Goal: Find specific page/section: Find specific page/section

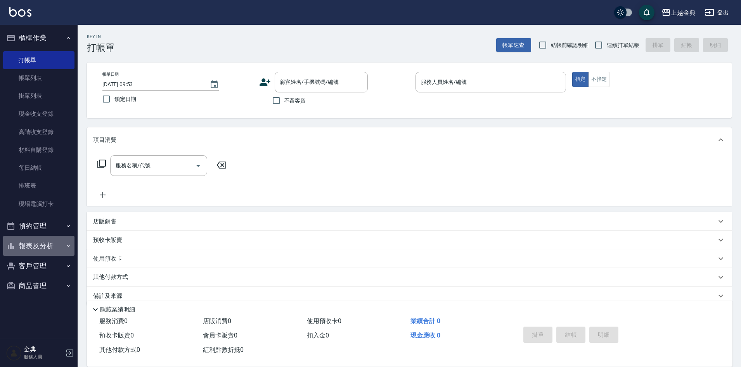
click at [36, 246] on button "報表及分析" at bounding box center [38, 245] width 71 height 20
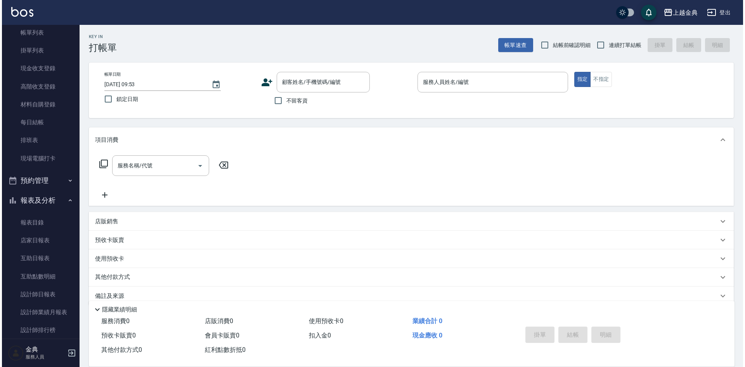
scroll to position [116, 0]
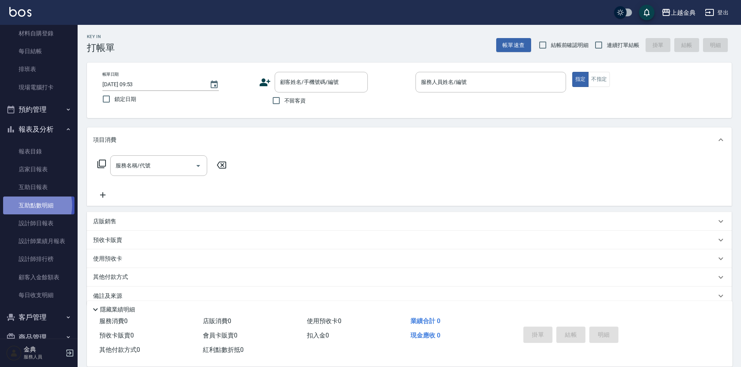
click at [29, 205] on link "互助點數明細" at bounding box center [38, 205] width 71 height 18
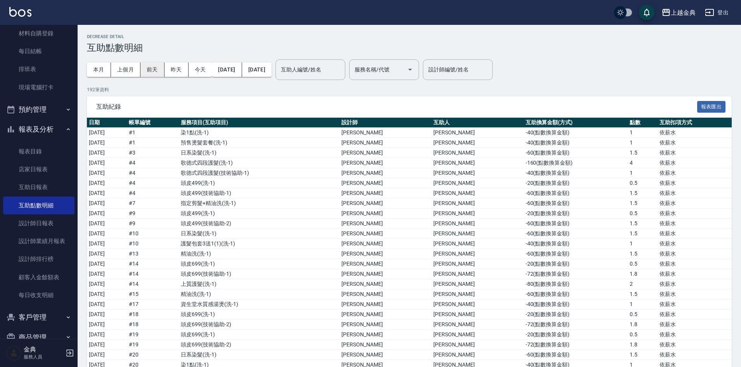
click at [155, 71] on button "前天" at bounding box center [152, 69] width 24 height 14
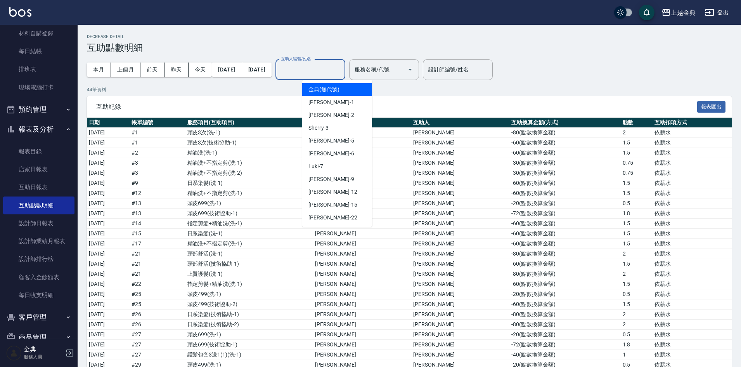
click at [310, 63] on div "互助人編號/姓名 互助人編號/姓名" at bounding box center [310, 69] width 70 height 21
click at [340, 191] on div "[PERSON_NAME]-12" at bounding box center [337, 191] width 70 height 13
type input "[PERSON_NAME]-12"
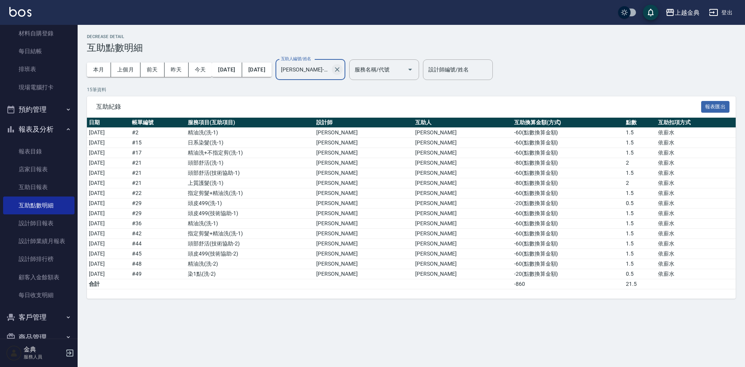
click at [341, 70] on icon "Clear" at bounding box center [337, 70] width 8 height 8
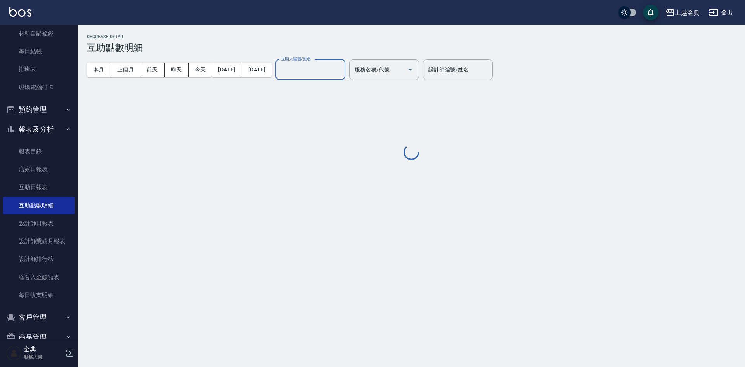
click at [342, 71] on input "互助人編號/姓名" at bounding box center [310, 70] width 63 height 14
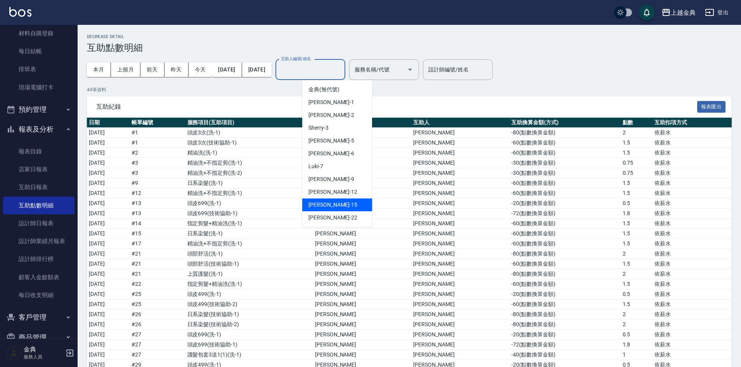
click at [355, 210] on div "[PERSON_NAME] -15" at bounding box center [337, 204] width 70 height 13
type input "[PERSON_NAME]-15"
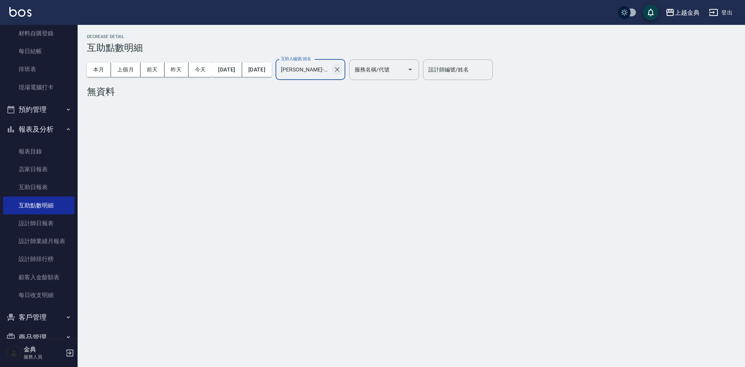
click at [341, 72] on icon "Clear" at bounding box center [337, 70] width 8 height 8
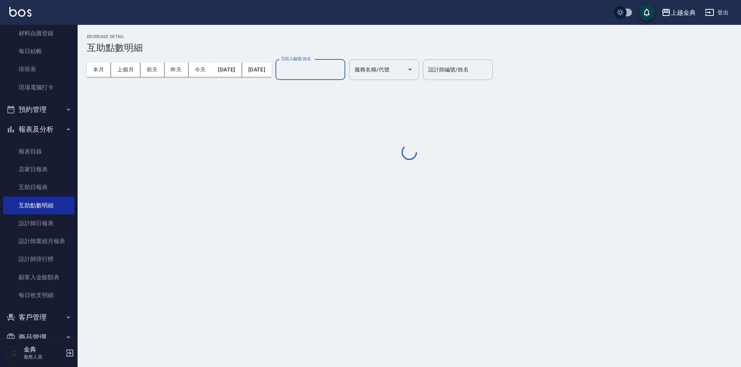
click at [337, 74] on input "互助人編號/姓名" at bounding box center [310, 70] width 63 height 14
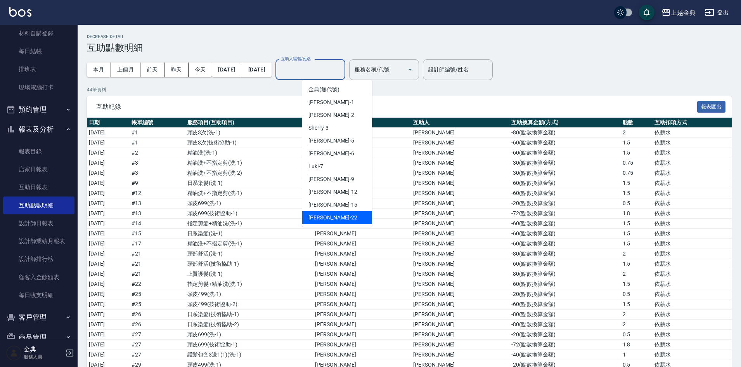
click at [355, 220] on div "[PERSON_NAME] -22" at bounding box center [337, 217] width 70 height 13
type input "[PERSON_NAME]-22"
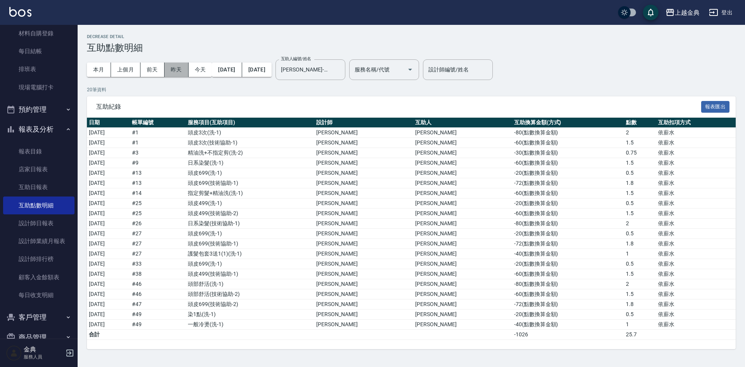
click at [170, 66] on button "昨天" at bounding box center [176, 69] width 24 height 14
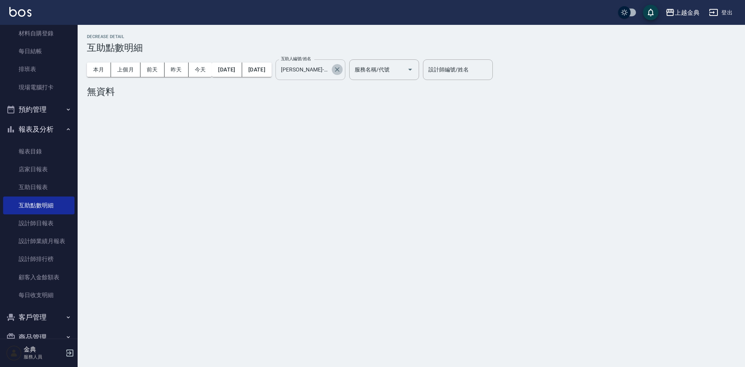
click at [341, 67] on icon "Clear" at bounding box center [337, 70] width 8 height 8
click at [342, 71] on input "互助人編號/姓名" at bounding box center [310, 70] width 63 height 14
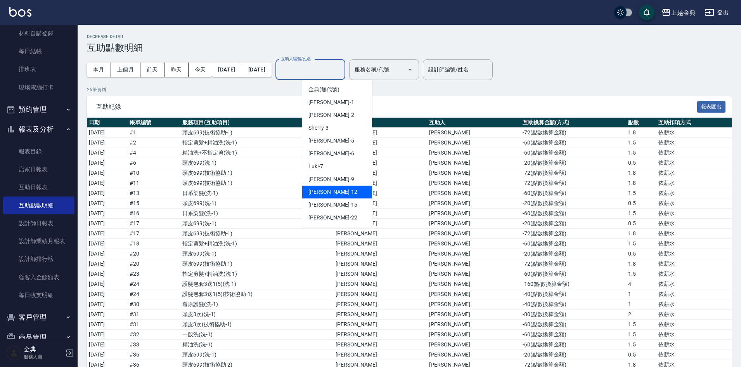
click at [339, 194] on div "[PERSON_NAME]-12" at bounding box center [337, 191] width 70 height 13
type input "[PERSON_NAME]-12"
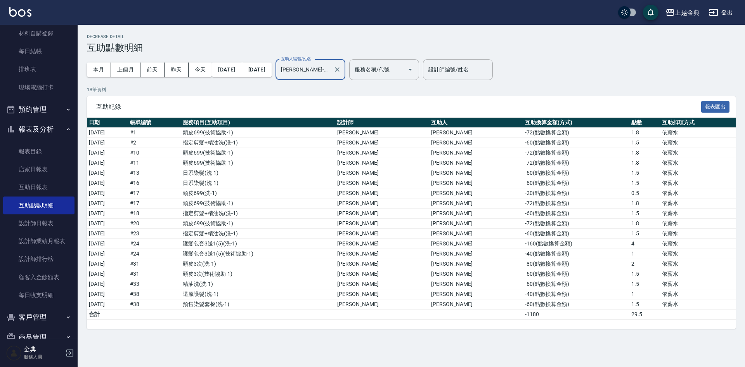
click at [38, 130] on button "報表及分析" at bounding box center [38, 129] width 71 height 20
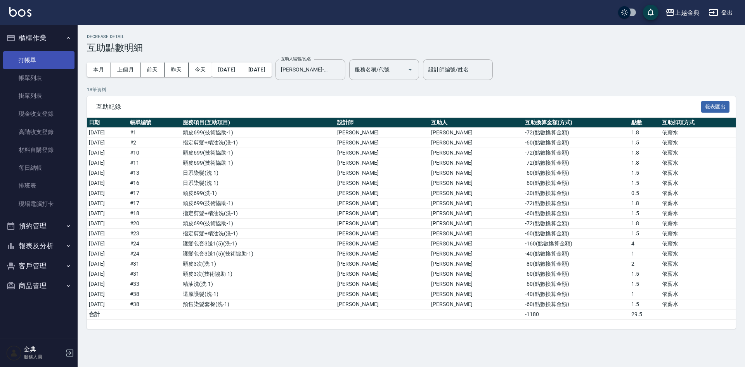
click at [39, 60] on link "打帳單" at bounding box center [38, 60] width 71 height 18
